Goal: Navigation & Orientation: Find specific page/section

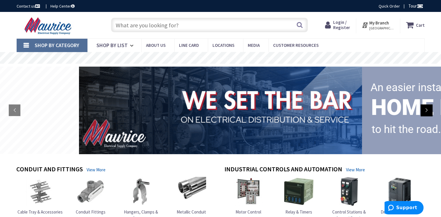
click at [425, 112] on rs-arrow at bounding box center [426, 111] width 12 height 12
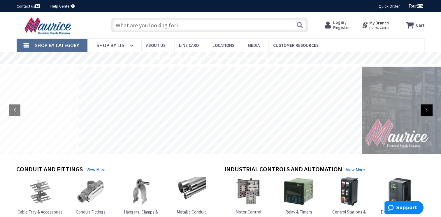
click at [425, 112] on rs-arrow at bounding box center [426, 111] width 12 height 12
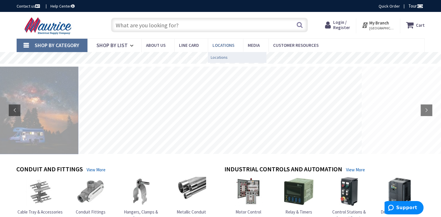
click at [220, 59] on span "Locations" at bounding box center [219, 57] width 17 height 6
